Goal: Task Accomplishment & Management: Manage account settings

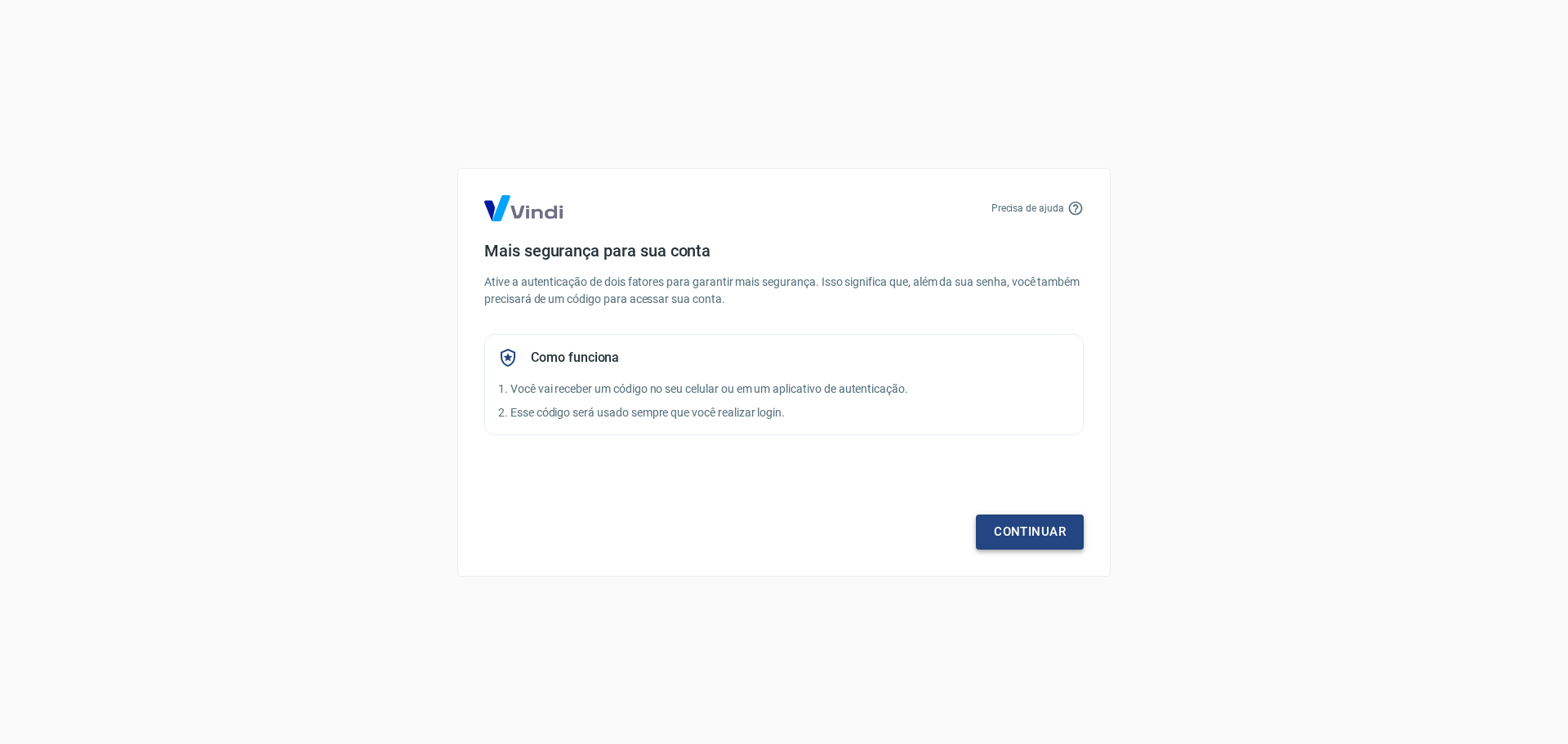
click at [997, 522] on link "Continuar" at bounding box center [1030, 531] width 108 height 34
